Goal: Task Accomplishment & Management: Use online tool/utility

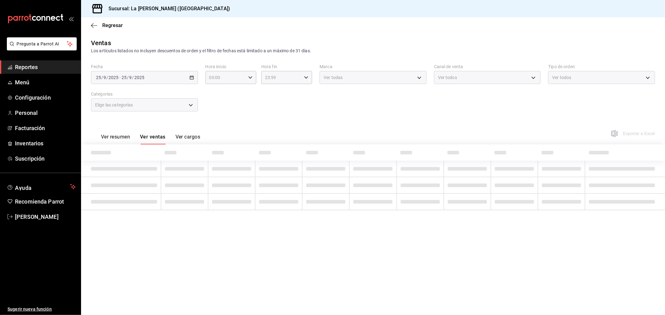
type input "10:00"
type input "04:59"
type input "999f802a-b8b1-4dcd-aac5-240a88f4f949"
click at [44, 214] on span "Patricia Torres" at bounding box center [45, 217] width 61 height 8
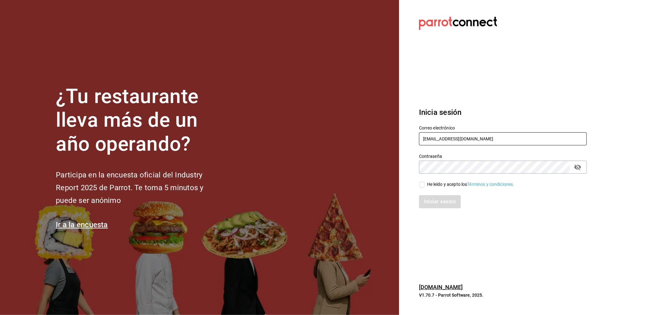
click at [432, 138] on input "madacancun24@outlook.com" at bounding box center [503, 138] width 168 height 13
type input "miguelfalcon2894@gmail.com"
click at [431, 186] on div "He leído y acepto los Términos y condiciones." at bounding box center [470, 184] width 87 height 7
click at [425, 186] on input "He leído y acepto los Términos y condiciones." at bounding box center [422, 185] width 6 height 6
checkbox input "true"
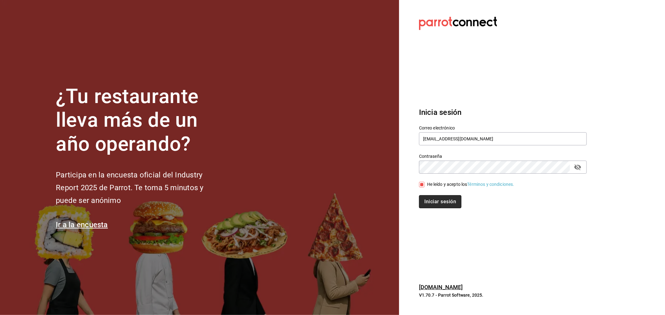
click at [431, 199] on button "Iniciar sesión" at bounding box center [440, 201] width 42 height 13
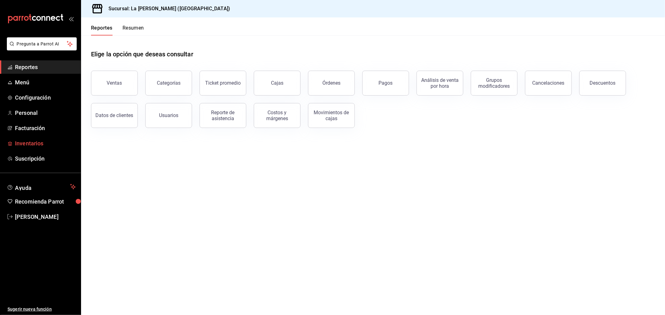
click at [32, 142] on span "Inventarios" at bounding box center [45, 143] width 61 height 8
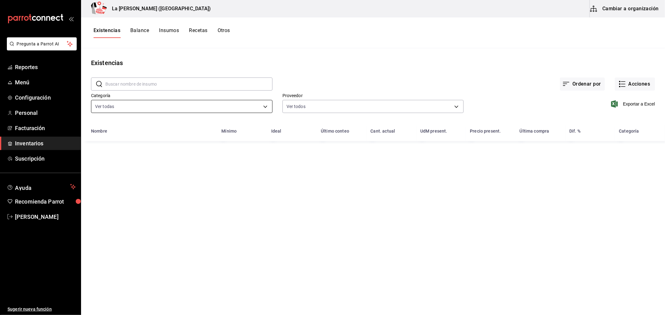
click at [157, 104] on body "Pregunta a Parrot AI Reportes Menú Configuración Personal Facturación Inventari…" at bounding box center [332, 155] width 665 height 311
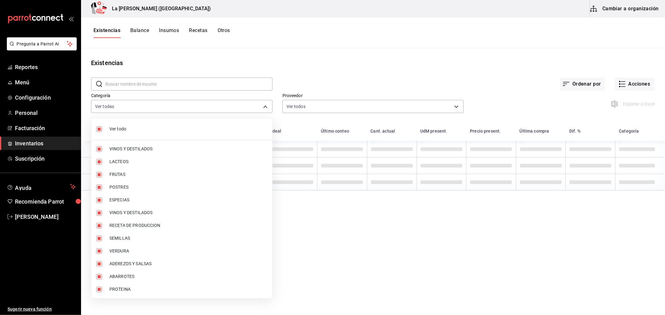
click at [143, 130] on span "Ver todo" at bounding box center [188, 129] width 158 height 7
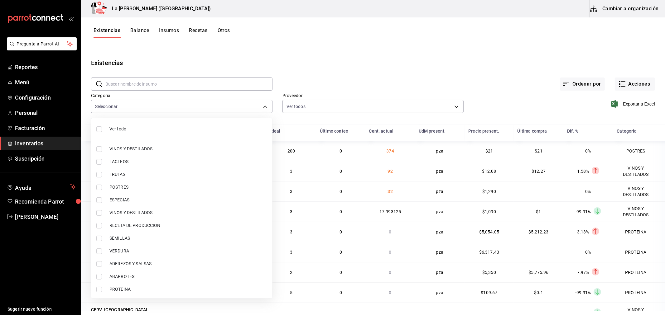
checkbox input "false"
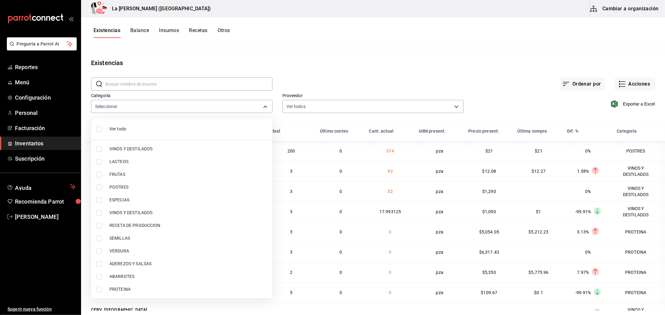
checkbox input "false"
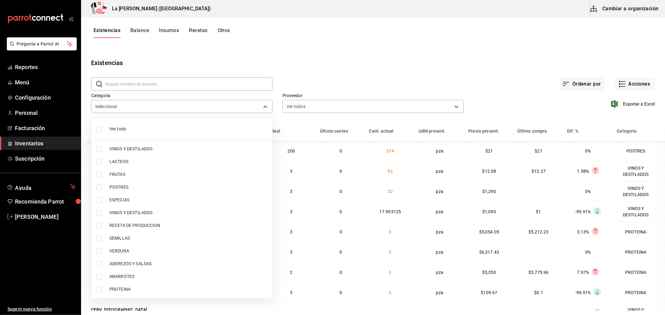
checkbox input "false"
click at [119, 288] on span "PROTEINA" at bounding box center [188, 289] width 158 height 7
type input "89020659-a685-42c8-84d5-b1543ef933a3"
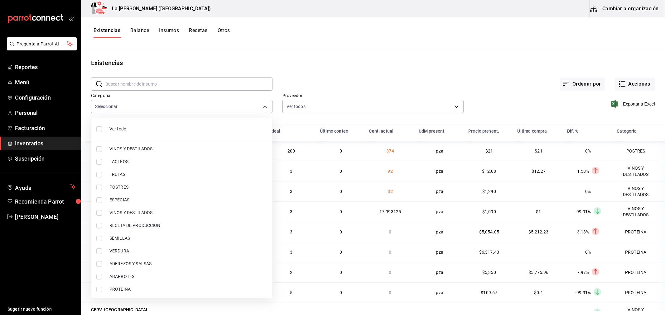
checkbox input "true"
click at [131, 187] on span "POSTRES" at bounding box center [188, 187] width 158 height 7
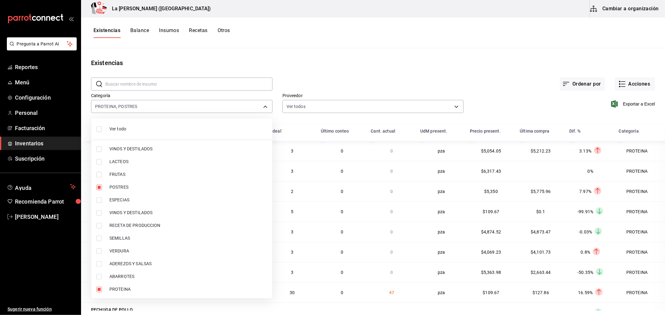
type input "89020659-a685-42c8-84d5-b1543ef933a3,300b8f87-2b59-439f-b980-3e97300322fa"
checkbox input "true"
click at [637, 102] on div at bounding box center [332, 157] width 665 height 315
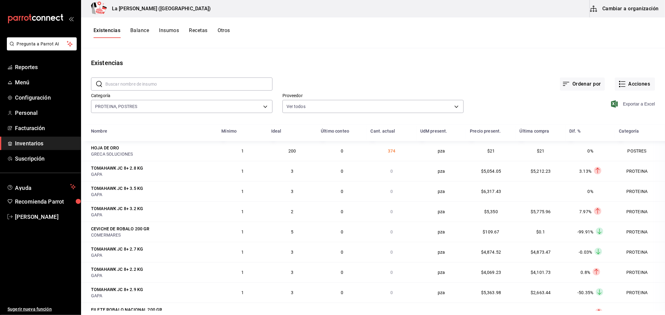
click at [636, 102] on span "Exportar a Excel" at bounding box center [633, 103] width 43 height 7
